Goal: Task Accomplishment & Management: Manage account settings

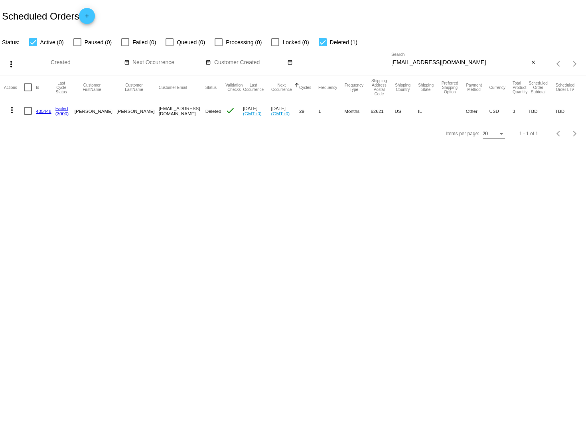
click at [424, 66] on div "Lifewithmollyandleila@yahoo.com Search" at bounding box center [461, 61] width 138 height 16
click at [424, 63] on input "[EMAIL_ADDRESS][DOMAIN_NAME]" at bounding box center [461, 62] width 138 height 6
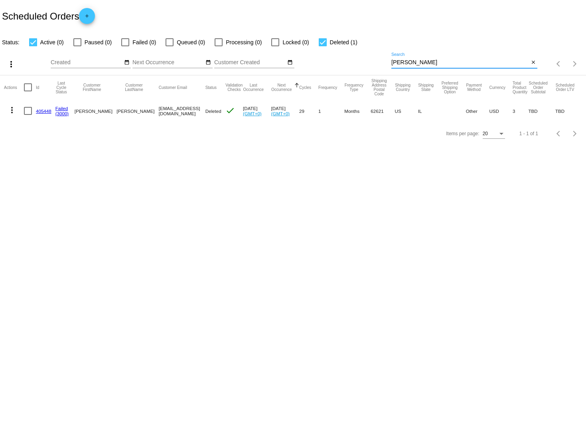
type input "[PERSON_NAME]"
click at [392, 63] on input "[PERSON_NAME]" at bounding box center [461, 62] width 138 height 6
paste input "949273"
type input "949273"
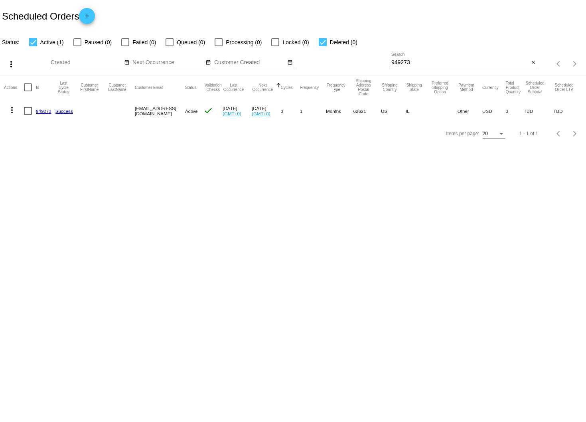
click at [39, 111] on link "949273" at bounding box center [44, 111] width 16 height 5
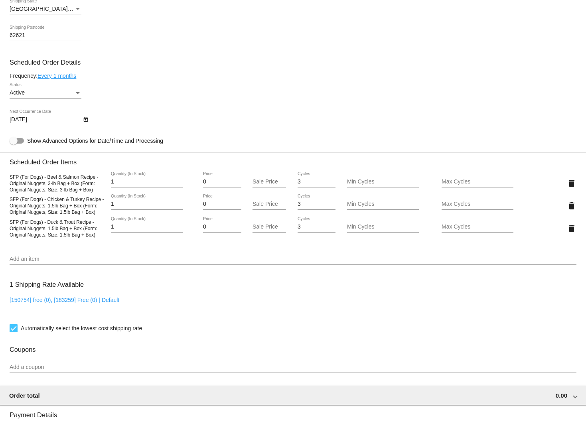
scroll to position [386, 0]
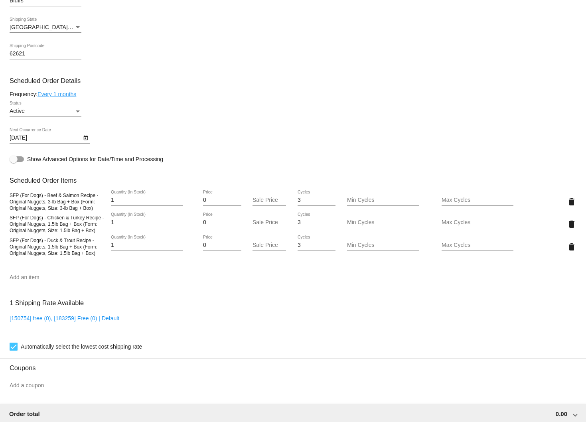
click at [31, 281] on input "Add an item" at bounding box center [293, 278] width 567 height 6
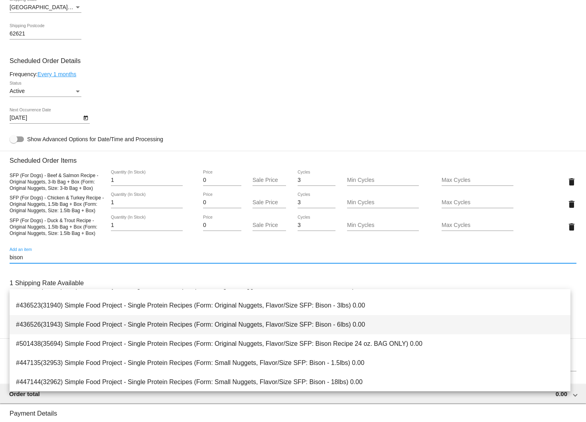
scroll to position [35, 0]
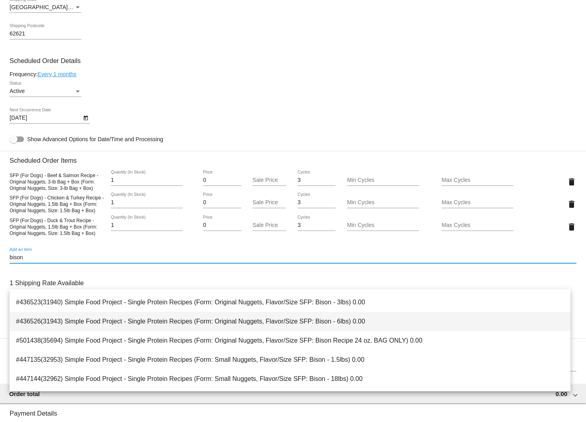
type input "bison"
click at [399, 326] on span "#436526(31943) Simple Food Project - Single Protein Recipes (Form: Original Nug…" at bounding box center [290, 321] width 548 height 19
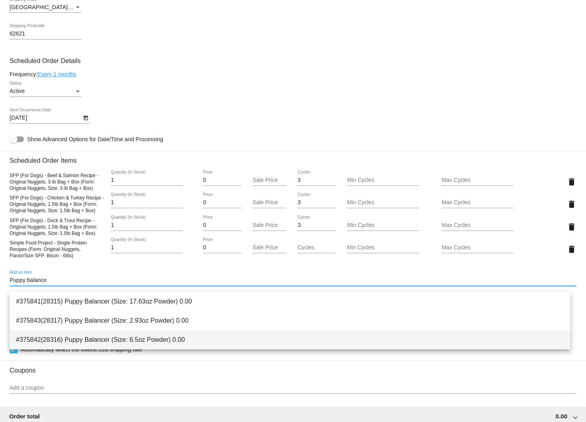
type input "Puppy balance"
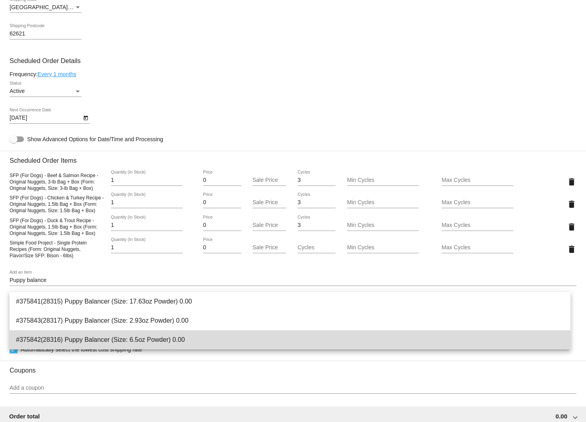
click at [199, 338] on span "#375842(28316) Puppy Balancer (Size: 6.5oz Powder) 0.00" at bounding box center [290, 339] width 548 height 19
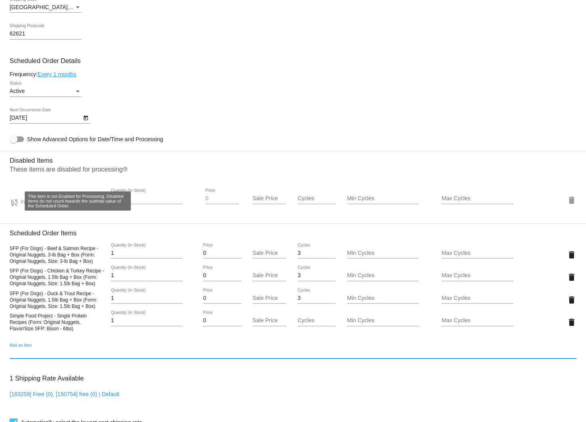
click at [13, 208] on mat-icon "sync_disabled" at bounding box center [15, 203] width 10 height 10
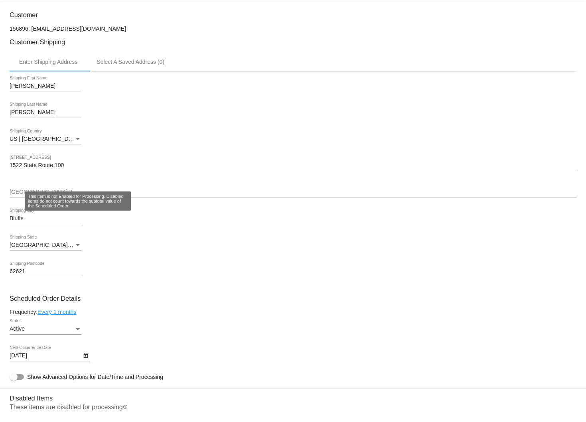
scroll to position [128, 0]
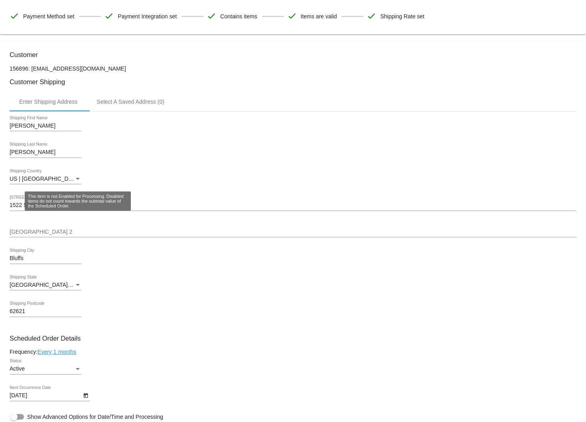
drag, startPoint x: 31, startPoint y: 68, endPoint x: 128, endPoint y: 71, distance: 97.4
click at [128, 71] on p "156896: info@simplefoodproject.com" at bounding box center [293, 68] width 567 height 6
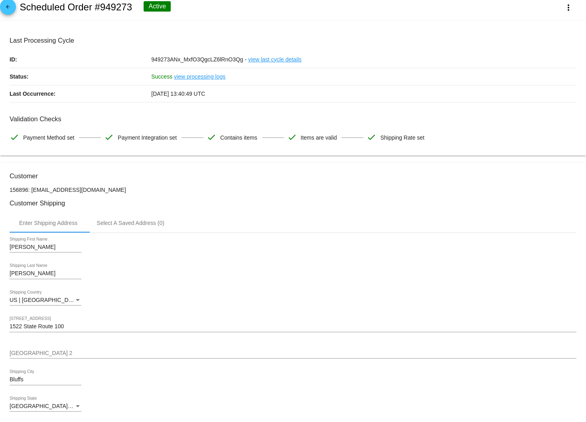
scroll to position [14, 0]
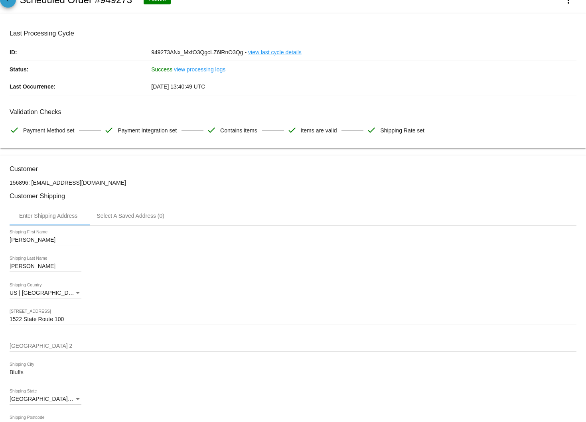
click at [10, 3] on mat-icon "arrow_back" at bounding box center [8, 2] width 10 height 10
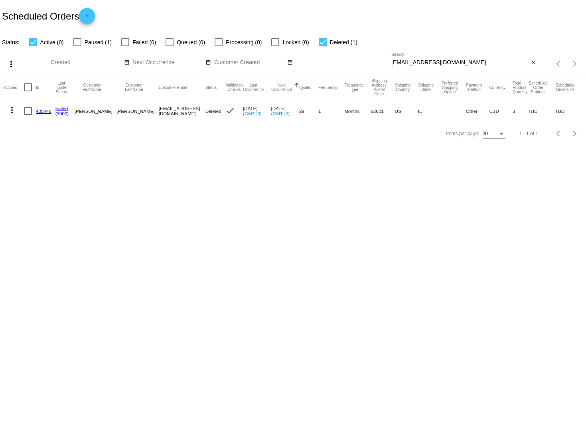
click at [39, 113] on link "405448" at bounding box center [44, 111] width 16 height 5
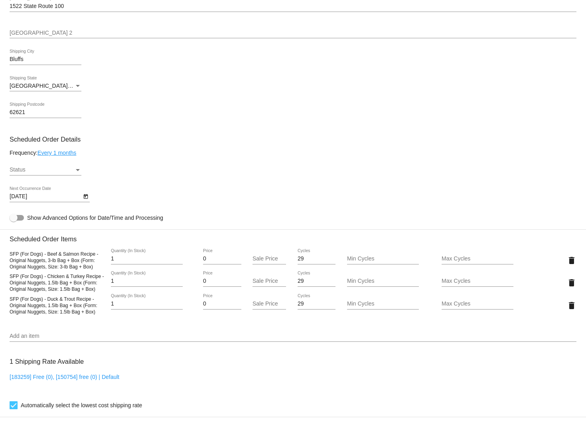
scroll to position [347, 0]
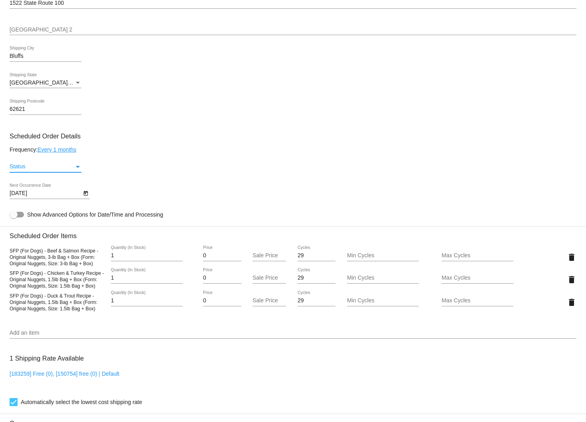
click at [41, 170] on div "Status" at bounding box center [42, 167] width 65 height 6
click at [57, 175] on span "Active" at bounding box center [46, 171] width 72 height 17
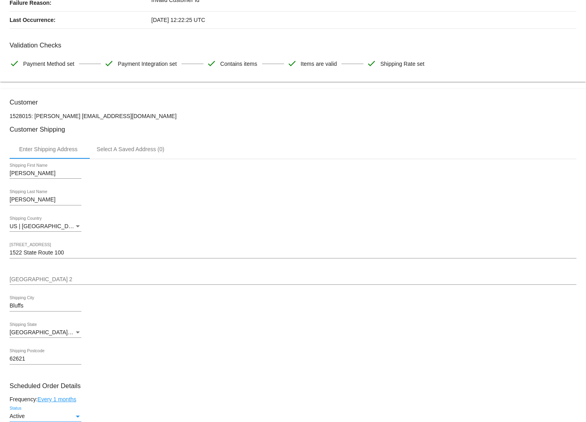
scroll to position [96, 0]
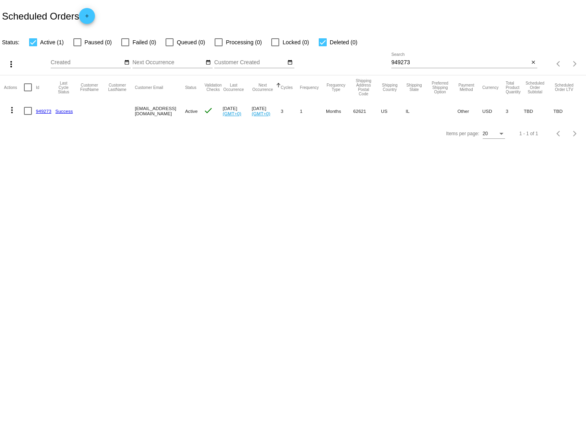
click at [91, 18] on mat-icon "add" at bounding box center [87, 18] width 10 height 10
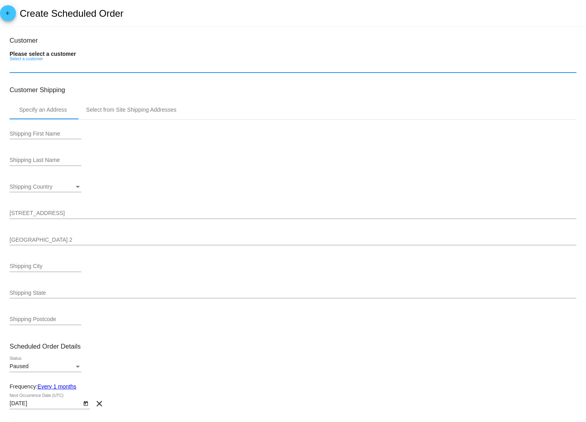
click at [67, 66] on input "Select a customer" at bounding box center [293, 67] width 567 height 6
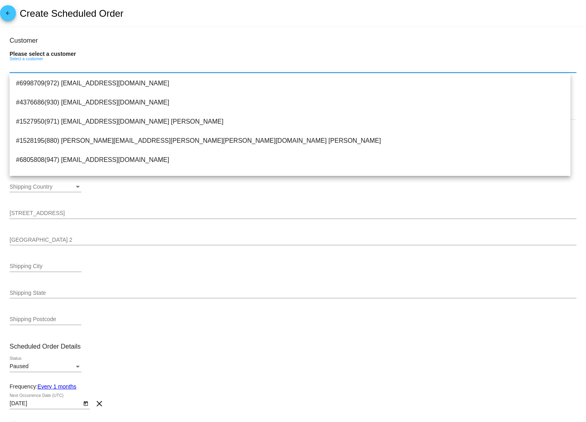
paste input "l"
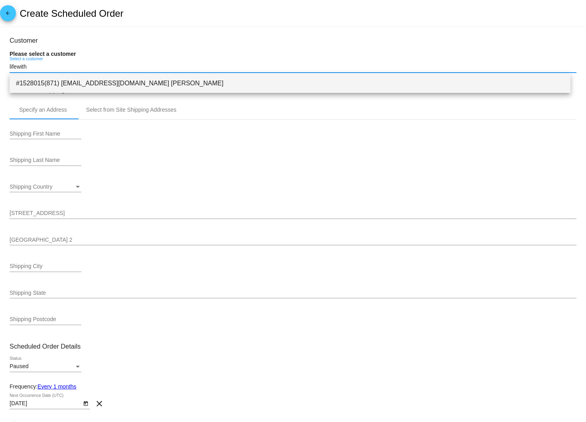
type input "lifewith"
click at [206, 83] on span "#1528015(871) Lifewithmollyandleila@yahoo.com Kaylie Devlin" at bounding box center [290, 83] width 548 height 19
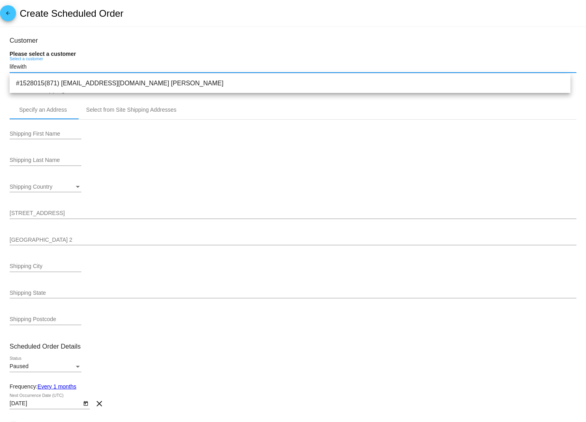
type input "[PERSON_NAME]"
type input "1522 State Route 100"
type input "Bluffs"
type input "62621"
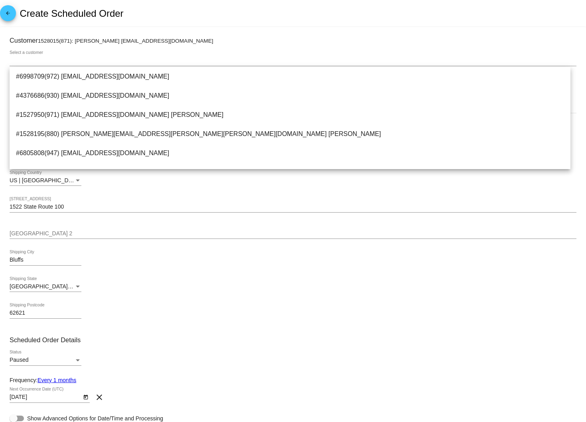
click at [269, 24] on div "arrow_back Create Scheduled Order" at bounding box center [293, 13] width 586 height 27
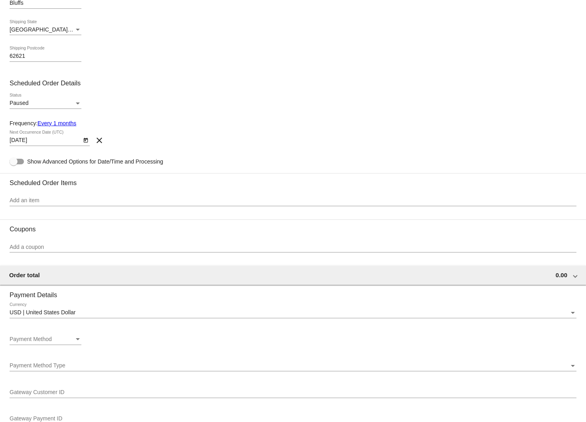
scroll to position [259, 0]
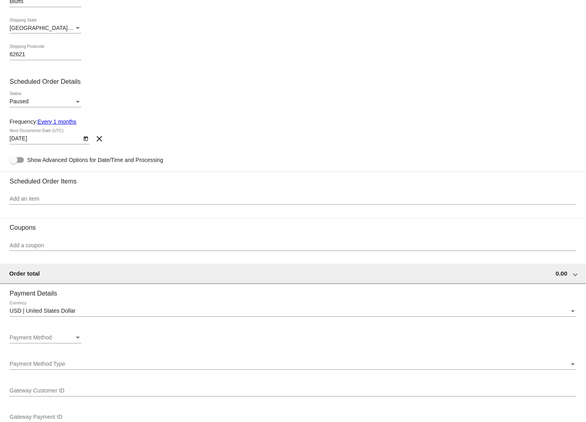
click at [51, 142] on body "arrow_back Create Scheduled Order Customer 1528015(871): Kaylie Devlin Lifewith…" at bounding box center [293, 211] width 586 height 422
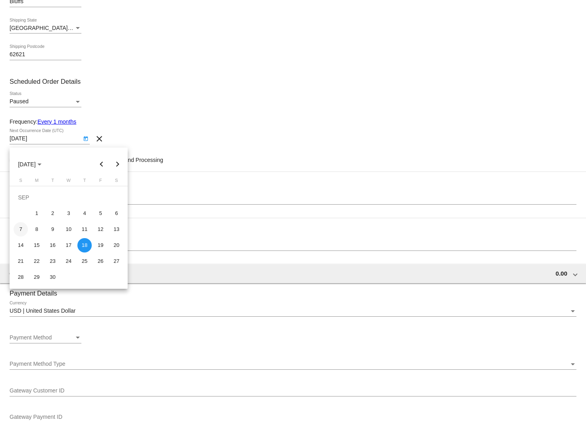
click at [18, 228] on div "7" at bounding box center [21, 229] width 14 height 14
type input "9/7/2025"
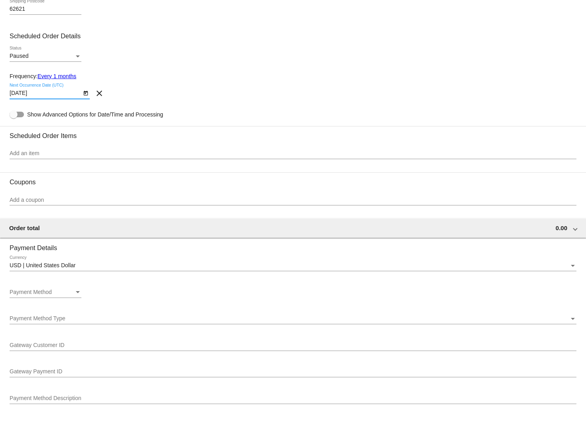
scroll to position [305, 0]
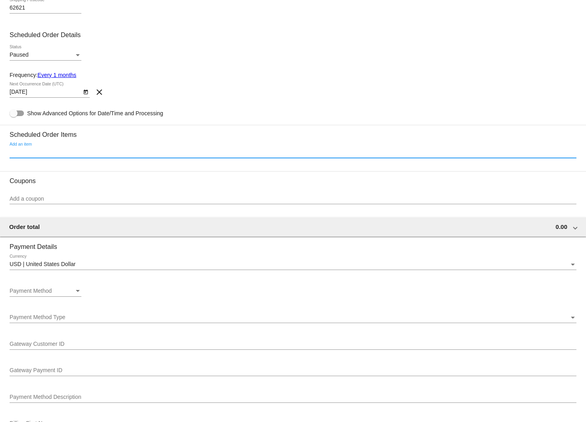
click at [59, 154] on input "Add an item" at bounding box center [293, 152] width 567 height 6
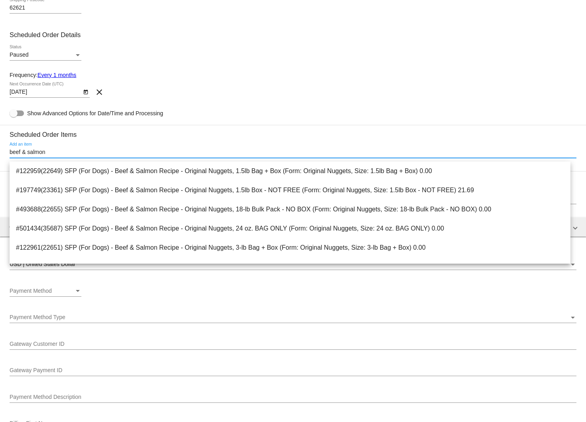
type input "beef & salmon"
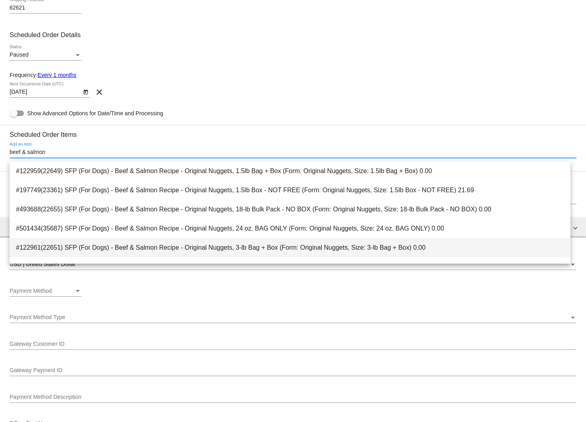
click at [291, 253] on span "#122961(22651) SFP (For Dogs) - Beef & Salmon Recipe - Original Nuggets, 3-lb B…" at bounding box center [290, 247] width 548 height 19
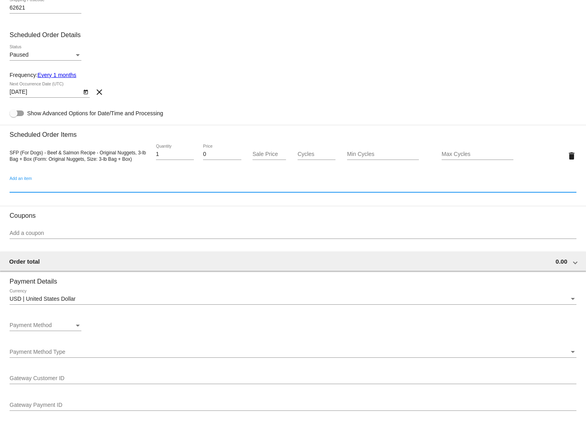
type input "1"
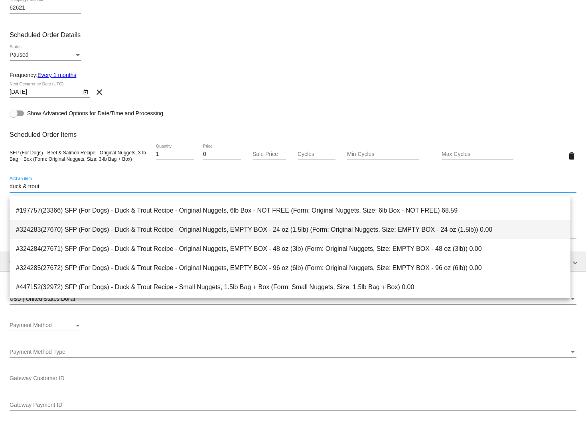
scroll to position [541, 0]
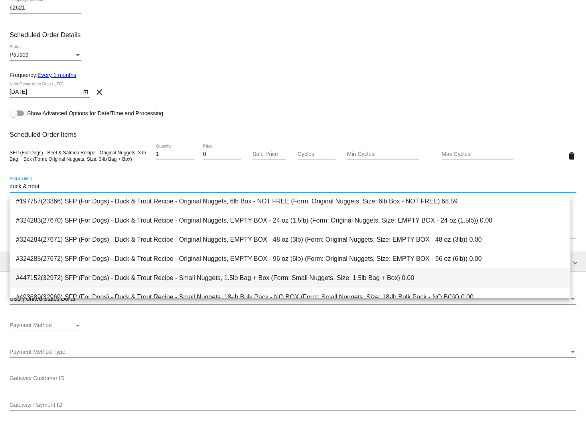
type input "duck & trout"
click at [221, 273] on span "#447152(32972) SFP (For Dogs) - Duck & Trout Recipe - Small Nuggets, 1.5lb Bag …" at bounding box center [290, 278] width 548 height 19
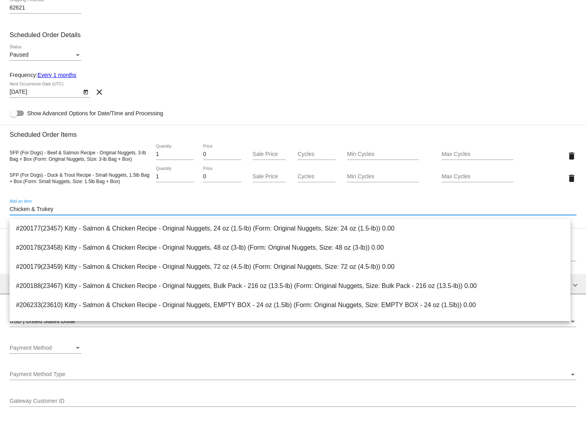
drag, startPoint x: 39, startPoint y: 213, endPoint x: 71, endPoint y: 213, distance: 32.3
click at [71, 213] on input "Chicken & Trukey" at bounding box center [293, 209] width 567 height 6
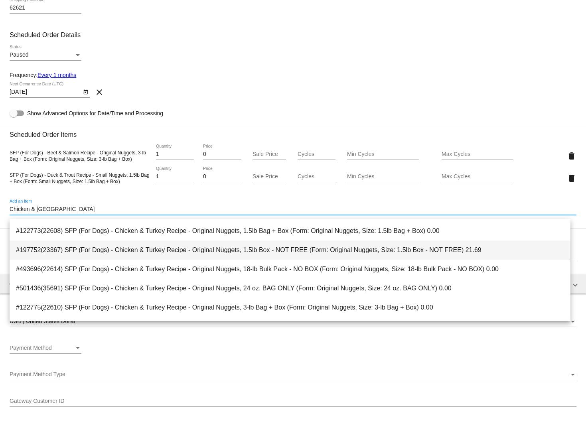
scroll to position [629, 0]
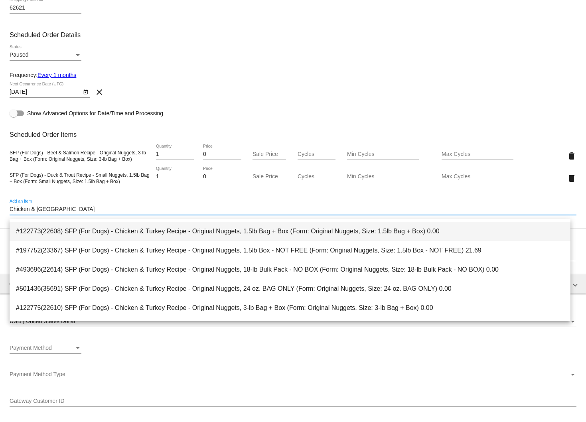
type input "Chicken & Turkey"
click at [261, 234] on span "#122773(22608) SFP (For Dogs) - Chicken & Turkey Recipe - Original Nuggets, 1.5…" at bounding box center [290, 231] width 548 height 19
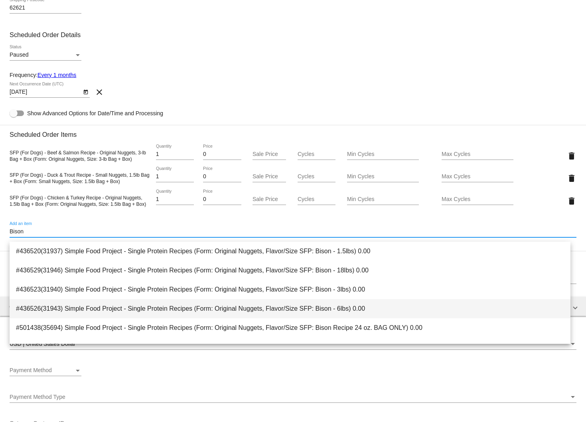
type input "Bison"
click at [362, 314] on span "#436526(31943) Simple Food Project - Single Protein Recipes (Form: Original Nug…" at bounding box center [290, 308] width 548 height 19
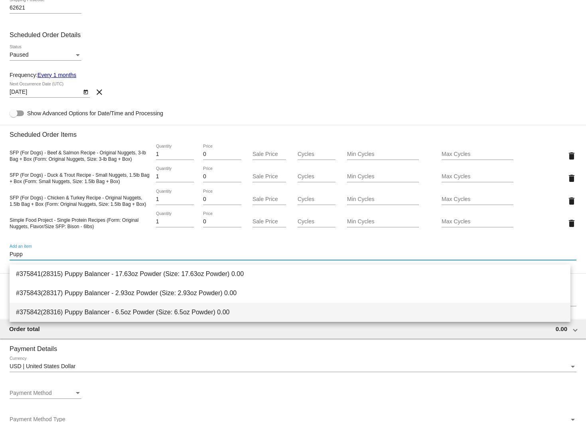
type input "Pupp"
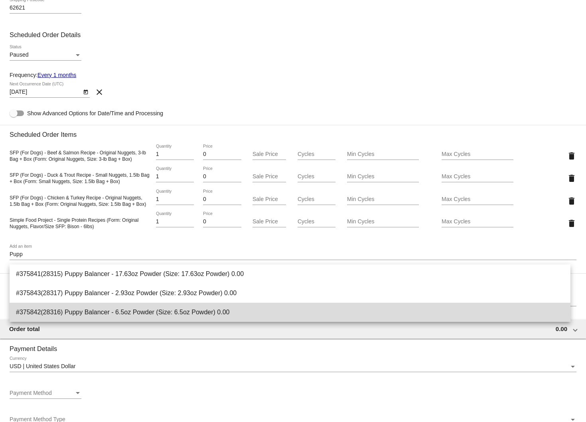
click at [145, 312] on span "#375842(28316) Puppy Balancer - 6.5oz Powder (Size: 6.5oz Powder) 0.00" at bounding box center [290, 312] width 548 height 19
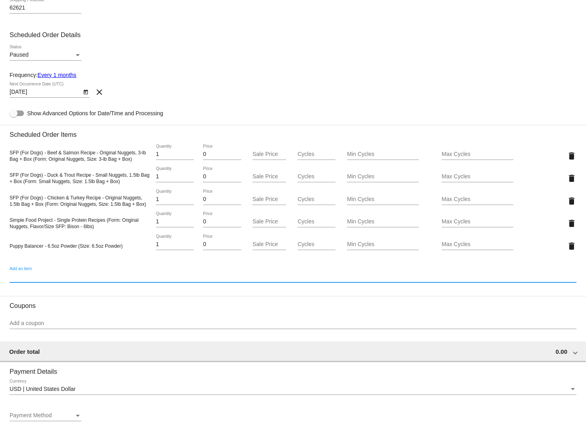
click at [199, 99] on div "9/7/2025 Next Occurrence Date (UTC) clear" at bounding box center [293, 93] width 567 height 23
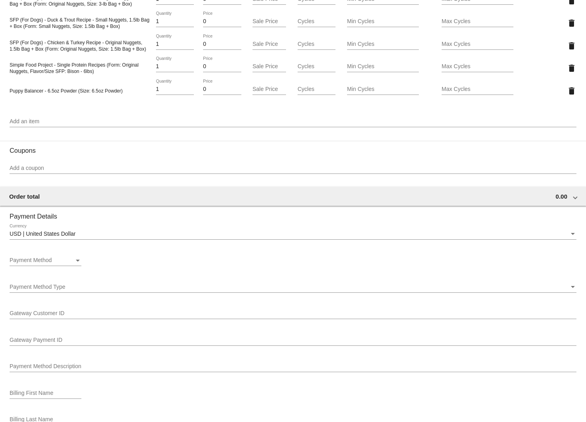
scroll to position [478, 0]
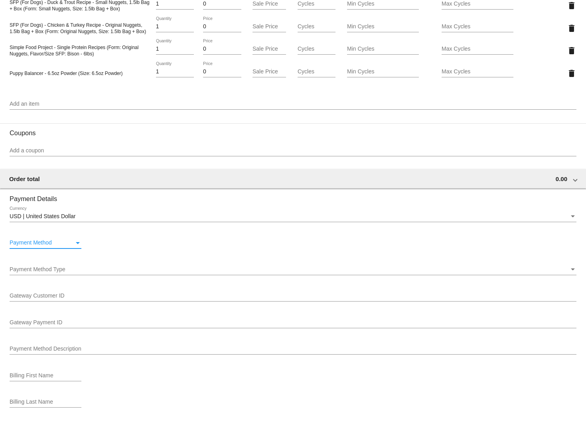
click at [63, 246] on div "Payment Method" at bounding box center [42, 243] width 65 height 6
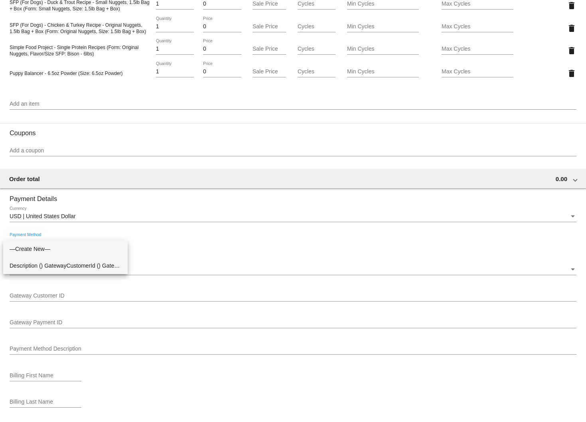
click at [73, 259] on span "Description () GatewayCustomerId () GatewayPaymentId ()" at bounding box center [66, 265] width 112 height 17
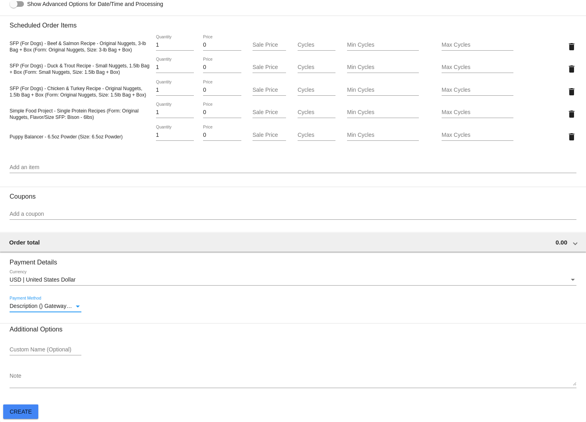
scroll to position [421, 0]
click at [46, 374] on textarea "Note" at bounding box center [293, 379] width 567 height 13
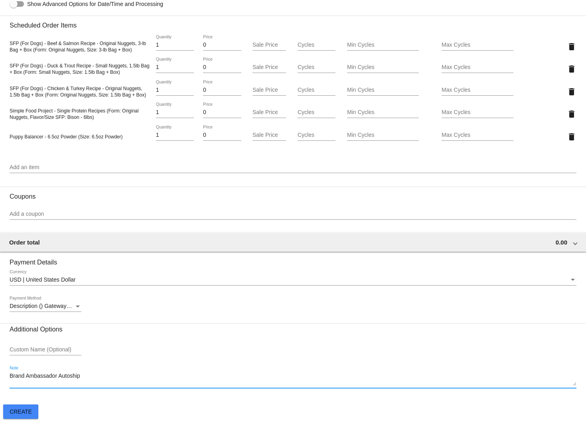
paste textarea "@sugarrushtails"
paste textarea "Kaylie, Leila, and Kiara 🐾"
type textarea "Brand Ambassador Autoship @sugarrushtails / Kaylie, Leila, and Kiara"
click at [23, 413] on span "Create" at bounding box center [21, 412] width 22 height 6
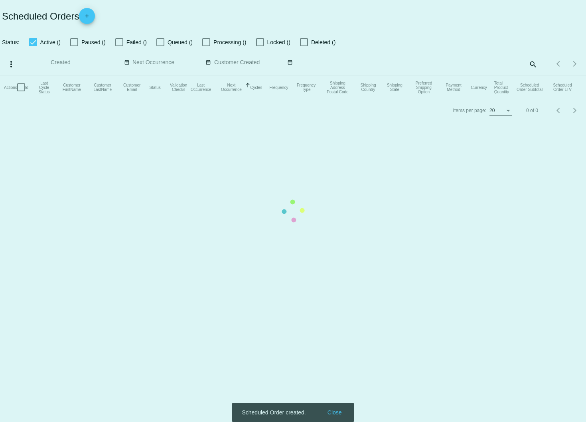
checkbox input "true"
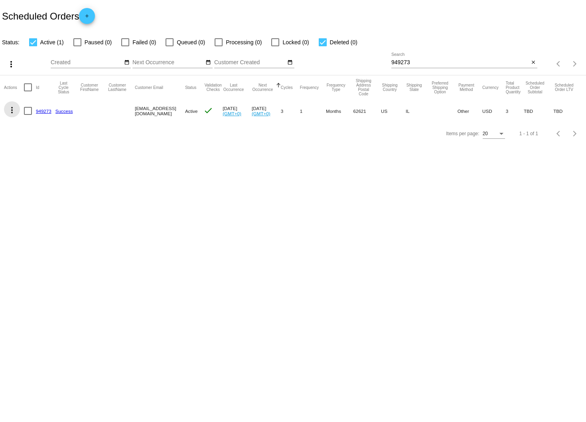
click at [10, 110] on mat-icon "more_vert" at bounding box center [12, 110] width 10 height 10
click at [38, 112] on div "info View Event Logs history View Cycles History cached Process Now edit View /…" at bounding box center [43, 160] width 79 height 117
click at [44, 111] on div "info View Event Logs history View Cycles History cached Process Now edit View /…" at bounding box center [43, 160] width 79 height 117
click at [53, 190] on span "View / Edit" at bounding box center [41, 187] width 26 height 6
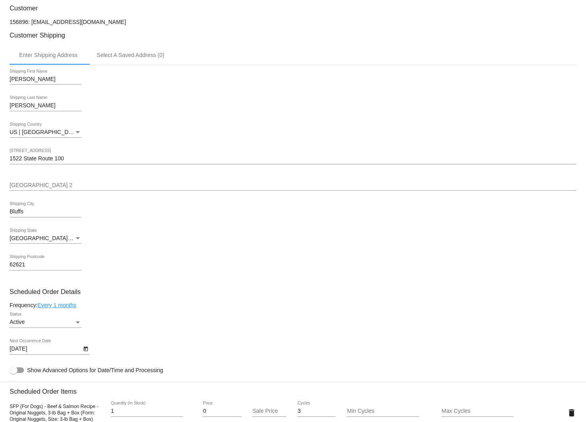
scroll to position [213, 0]
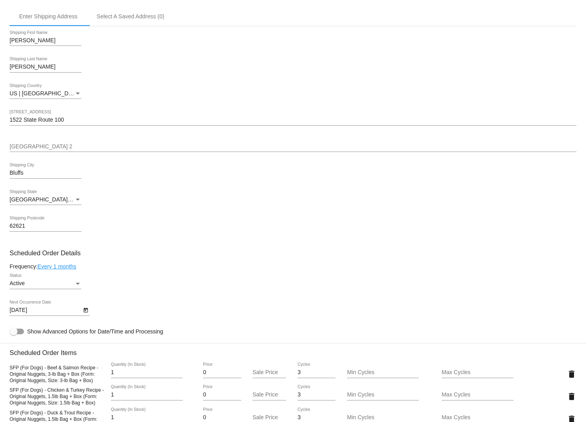
click at [71, 286] on div "Active" at bounding box center [42, 284] width 65 height 6
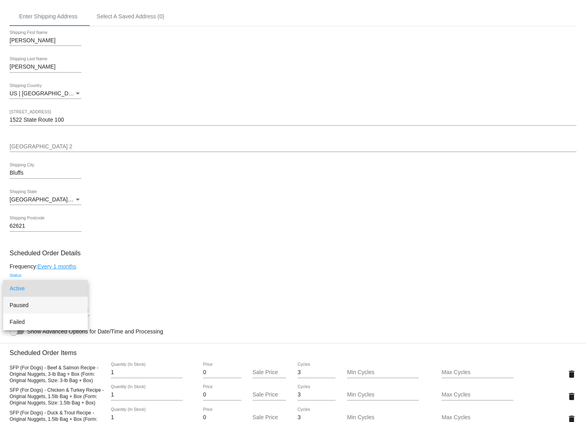
click at [69, 307] on span "Paused" at bounding box center [46, 305] width 72 height 17
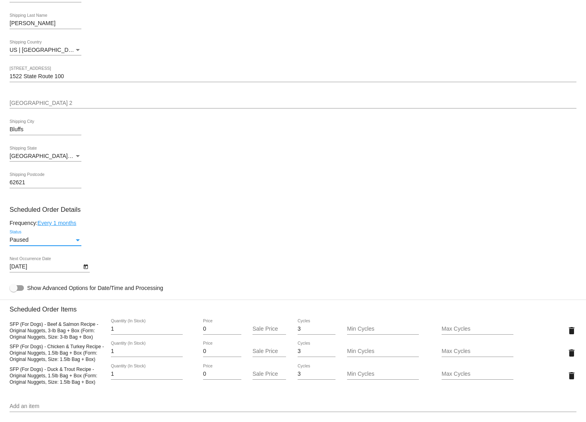
scroll to position [597, 0]
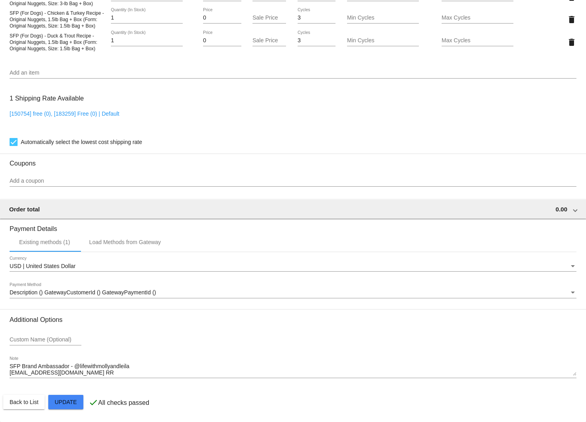
click at [79, 399] on mat-card "Customer 156896: info@simplefoodproject.com Customer Shipping Enter Shipping Ad…" at bounding box center [293, 0] width 586 height 843
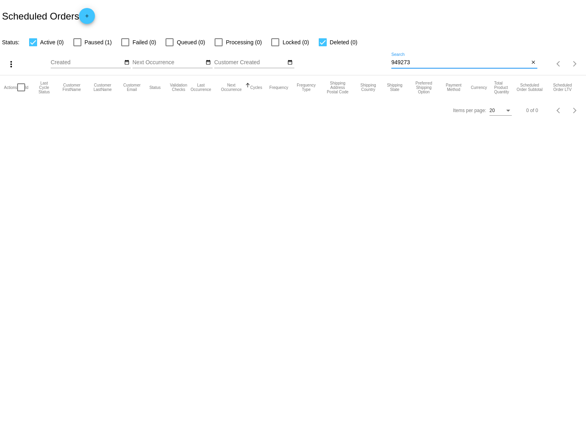
click at [399, 65] on input "949273" at bounding box center [461, 62] width 138 height 6
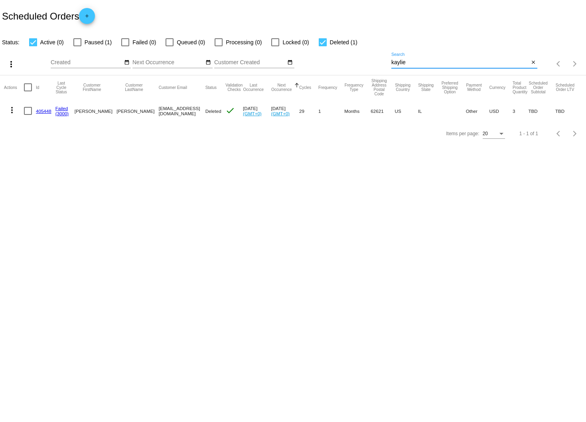
drag, startPoint x: 414, startPoint y: 61, endPoint x: 358, endPoint y: 54, distance: 56.2
click at [374, 59] on div "more_vert Aug Jan Feb Mar Apr 1" at bounding box center [293, 61] width 586 height 28
type input "Lifewithmollyandleila@yahoo.com"
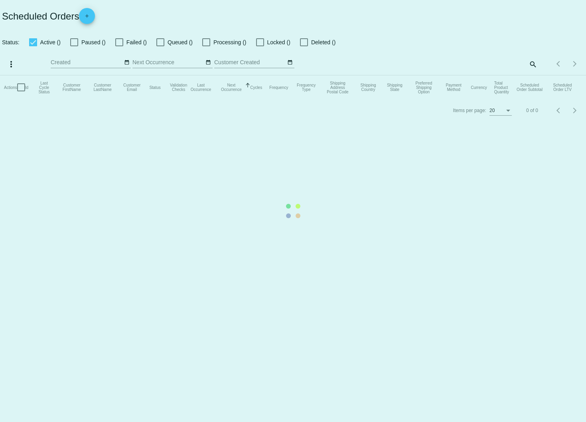
checkbox input "true"
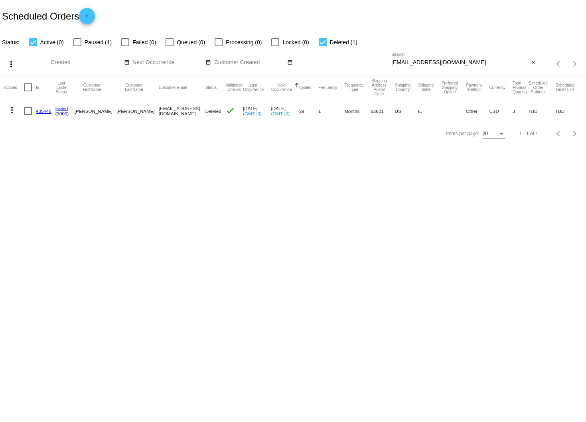
click at [435, 64] on input "[EMAIL_ADDRESS][DOMAIN_NAME]" at bounding box center [461, 62] width 138 height 6
paste input "l"
click at [443, 63] on input "[EMAIL_ADDRESS][DOMAIN_NAME]" at bounding box center [461, 62] width 138 height 6
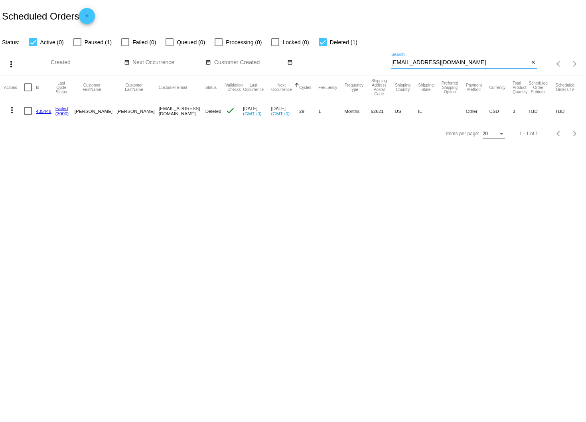
click at [443, 63] on input "[EMAIL_ADDRESS][DOMAIN_NAME]" at bounding box center [461, 62] width 138 height 6
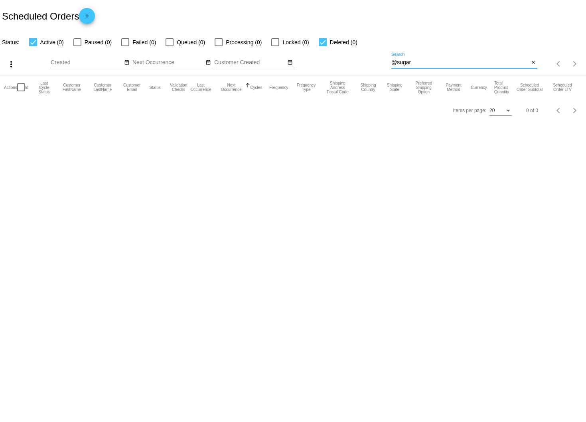
drag, startPoint x: 440, startPoint y: 63, endPoint x: 350, endPoint y: 55, distance: 90.1
click at [350, 55] on div "more_vert Aug Jan Feb Mar [DATE]" at bounding box center [293, 61] width 586 height 28
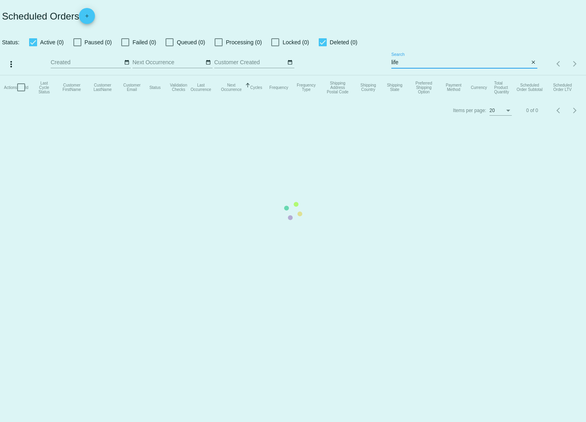
type input "[EMAIL_ADDRESS][DOMAIN_NAME]"
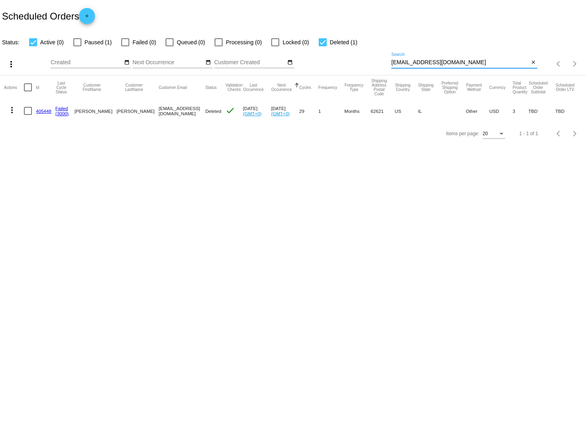
click at [80, 42] on div at bounding box center [77, 42] width 8 height 8
click at [77, 46] on input "Paused (1)" at bounding box center [77, 46] width 0 height 0
checkbox input "true"
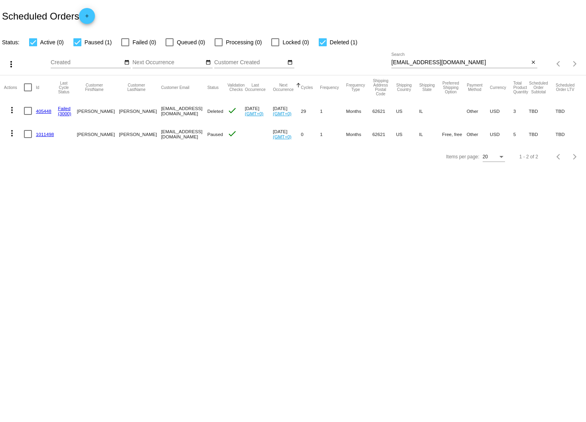
click at [39, 136] on link "1011498" at bounding box center [45, 134] width 18 height 5
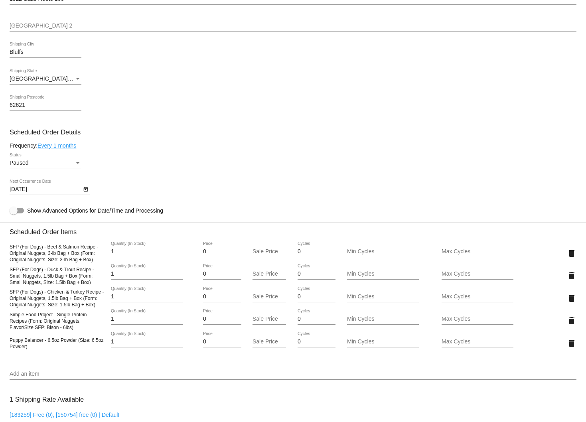
scroll to position [264, 0]
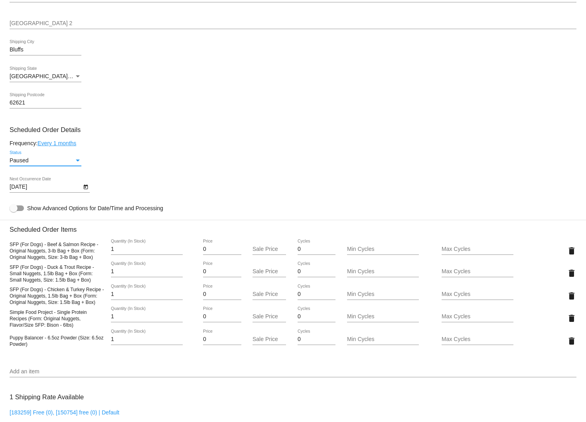
click at [51, 162] on div "Paused" at bounding box center [42, 161] width 65 height 6
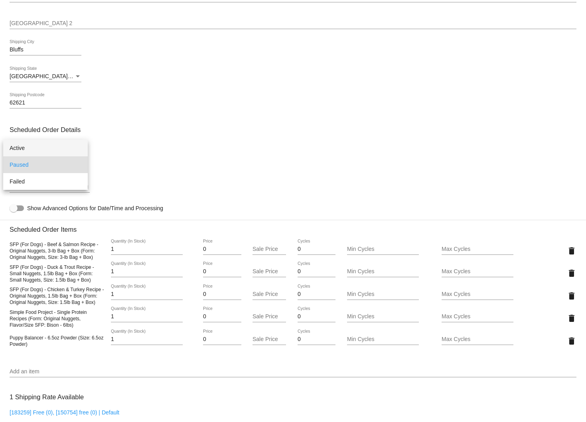
click at [48, 149] on span "Active" at bounding box center [46, 148] width 72 height 17
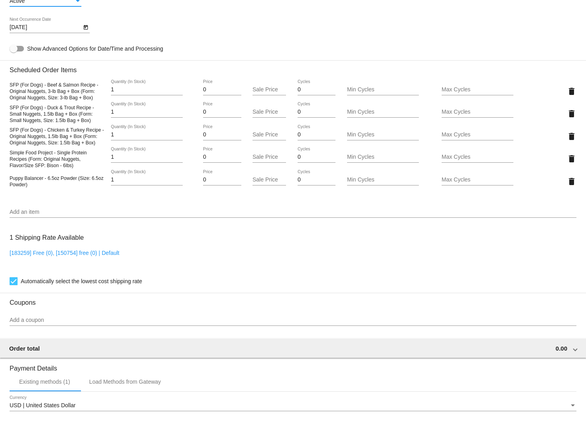
scroll to position [571, 0]
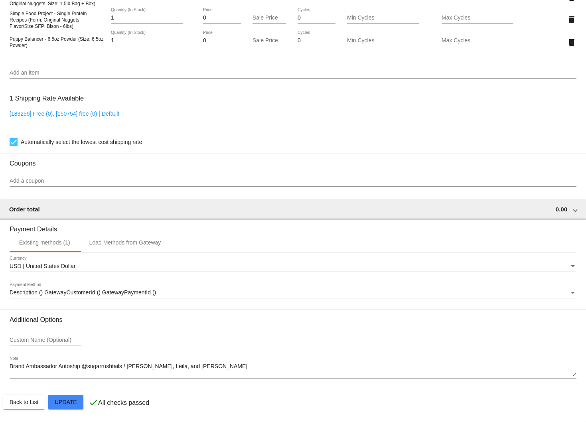
click at [192, 366] on textarea "Brand Ambassador Autoship @sugarrushtails / [PERSON_NAME], Leila, and [PERSON_N…" at bounding box center [293, 370] width 567 height 13
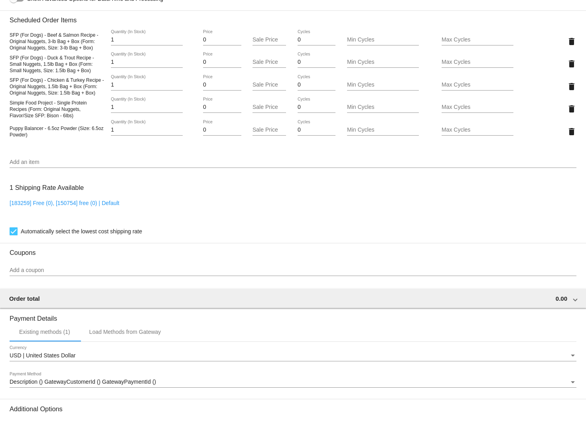
scroll to position [0, 0]
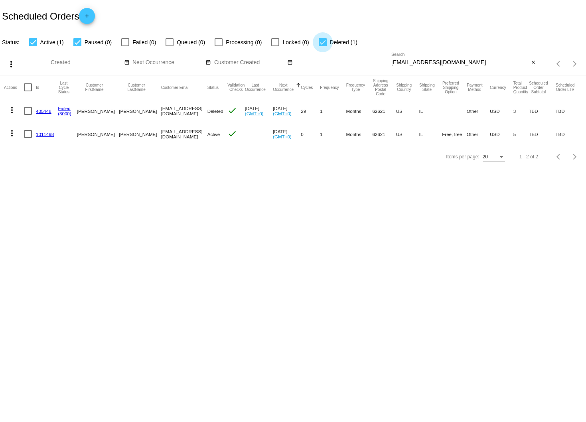
click at [320, 41] on div at bounding box center [323, 42] width 8 height 8
click at [322, 46] on input "Deleted (1)" at bounding box center [322, 46] width 0 height 0
checkbox input "false"
